Goal: Navigation & Orientation: Find specific page/section

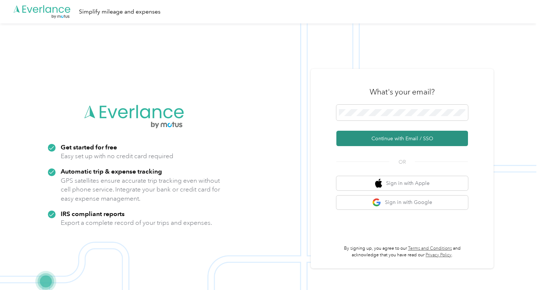
click at [396, 135] on button "Continue with Email / SSO" at bounding box center [402, 138] width 132 height 15
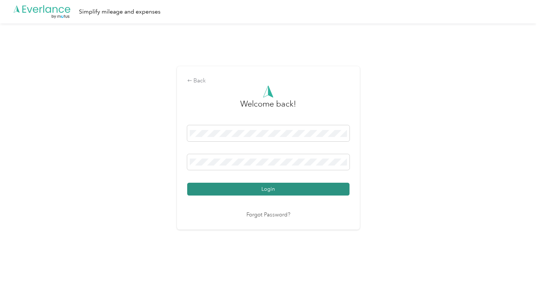
click at [273, 190] on button "Login" at bounding box center [268, 188] width 162 height 13
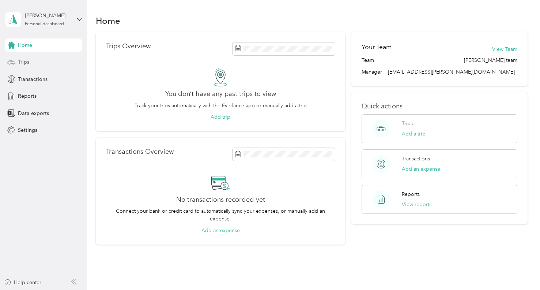
click at [22, 63] on span "Trips" at bounding box center [23, 62] width 11 height 8
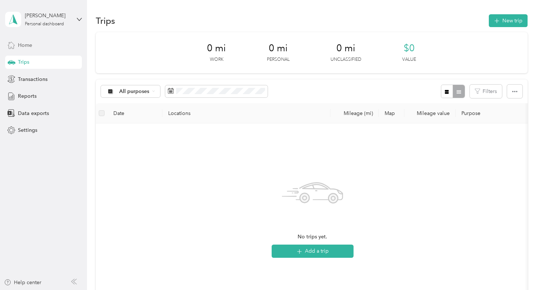
click at [32, 44] on span "Home" at bounding box center [25, 45] width 14 height 8
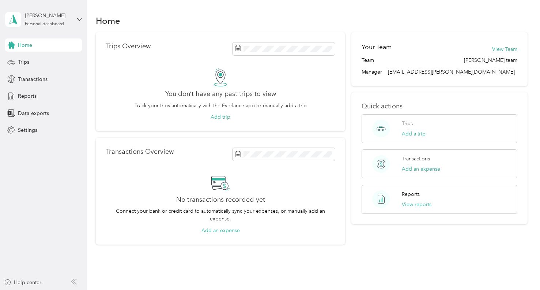
click at [166, 6] on div "Home Trips Overview You don’t have any past trips to view Track your trips auto…" at bounding box center [311, 142] width 449 height 284
